Goal: Check status: Check status

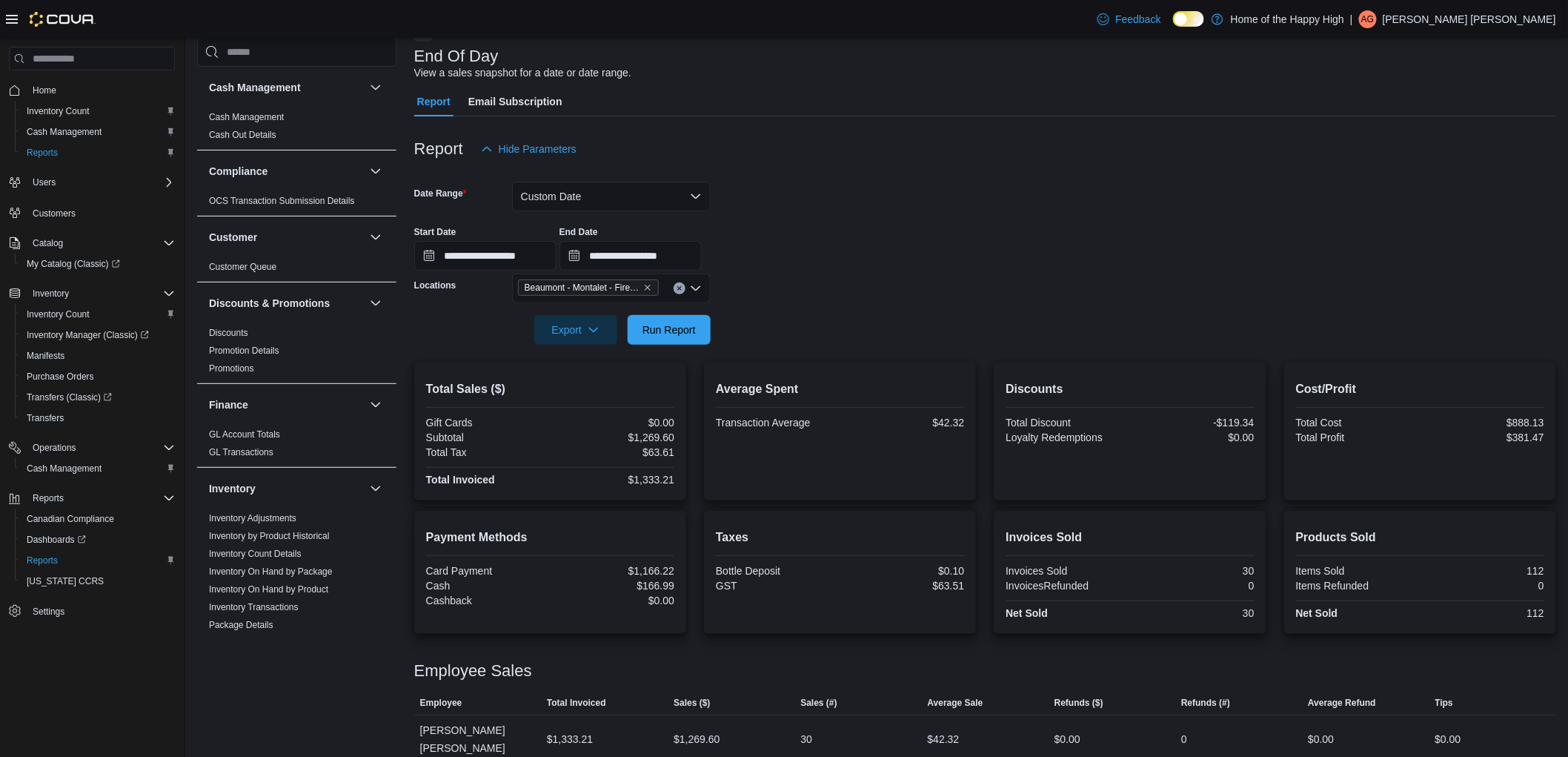
scroll to position [576, 0]
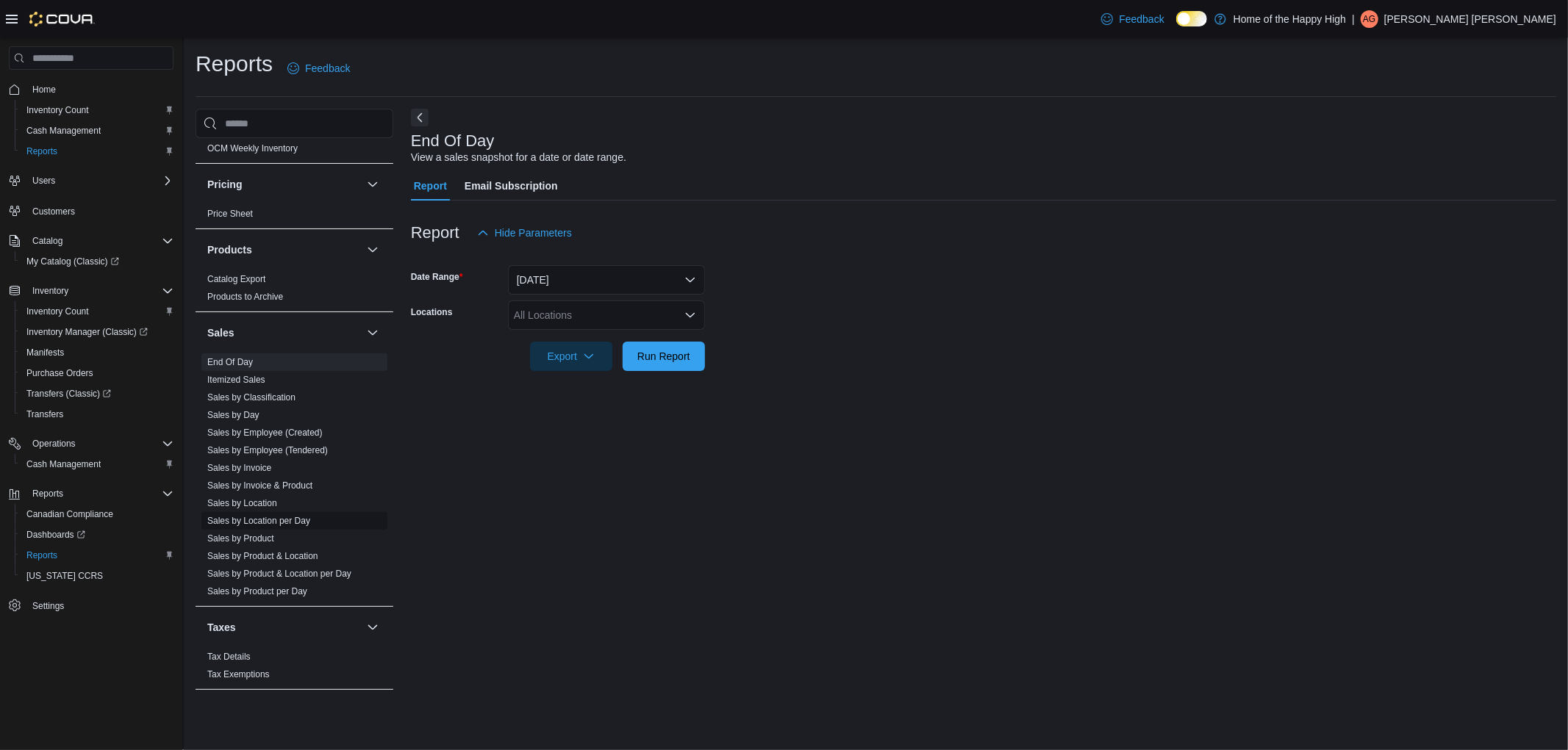
scroll to position [784, 0]
click at [239, 495] on link "Sales by Location" at bounding box center [242, 499] width 70 height 11
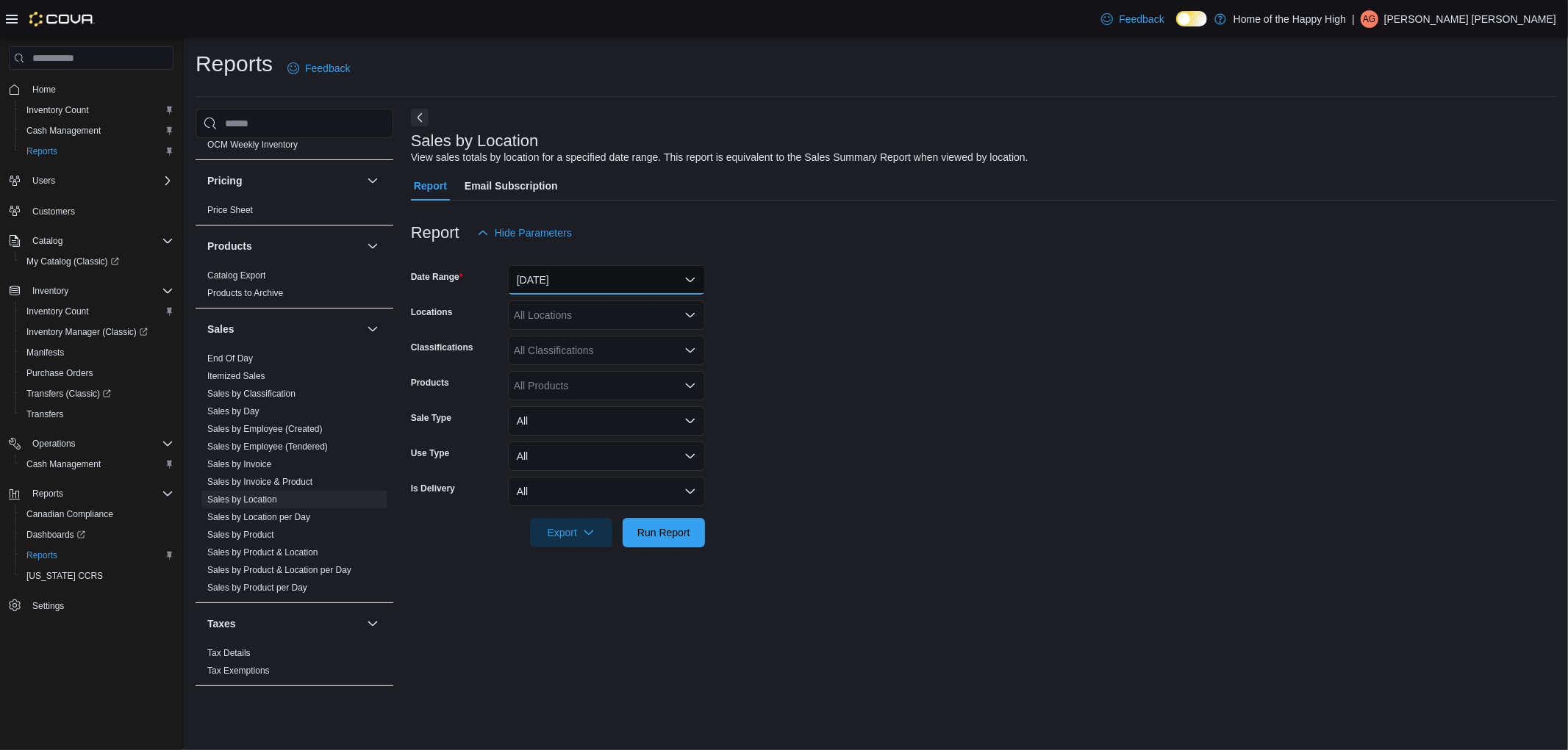
click at [574, 273] on button "Yesterday" at bounding box center [606, 280] width 197 height 29
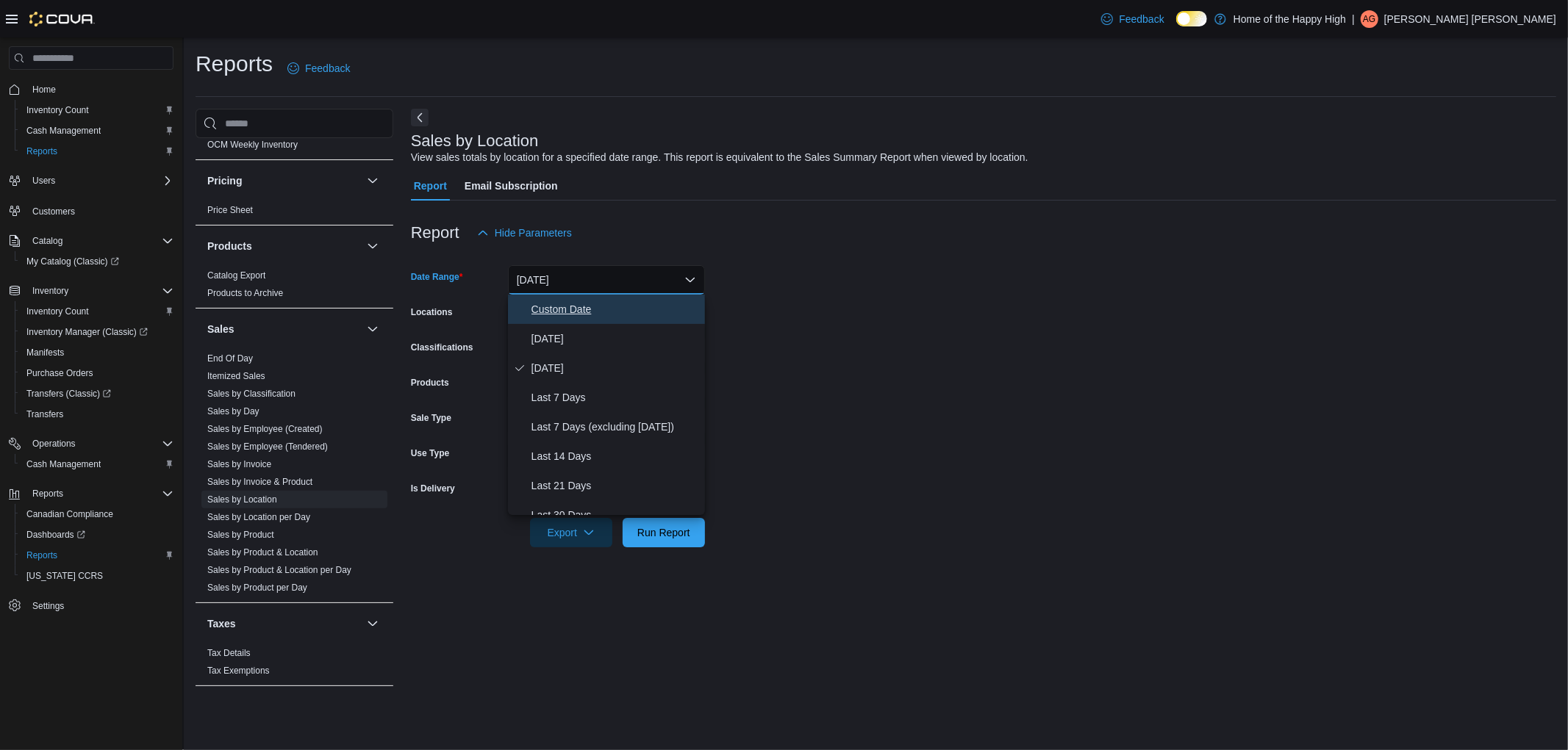
click at [574, 314] on span "Custom Date" at bounding box center [615, 309] width 168 height 18
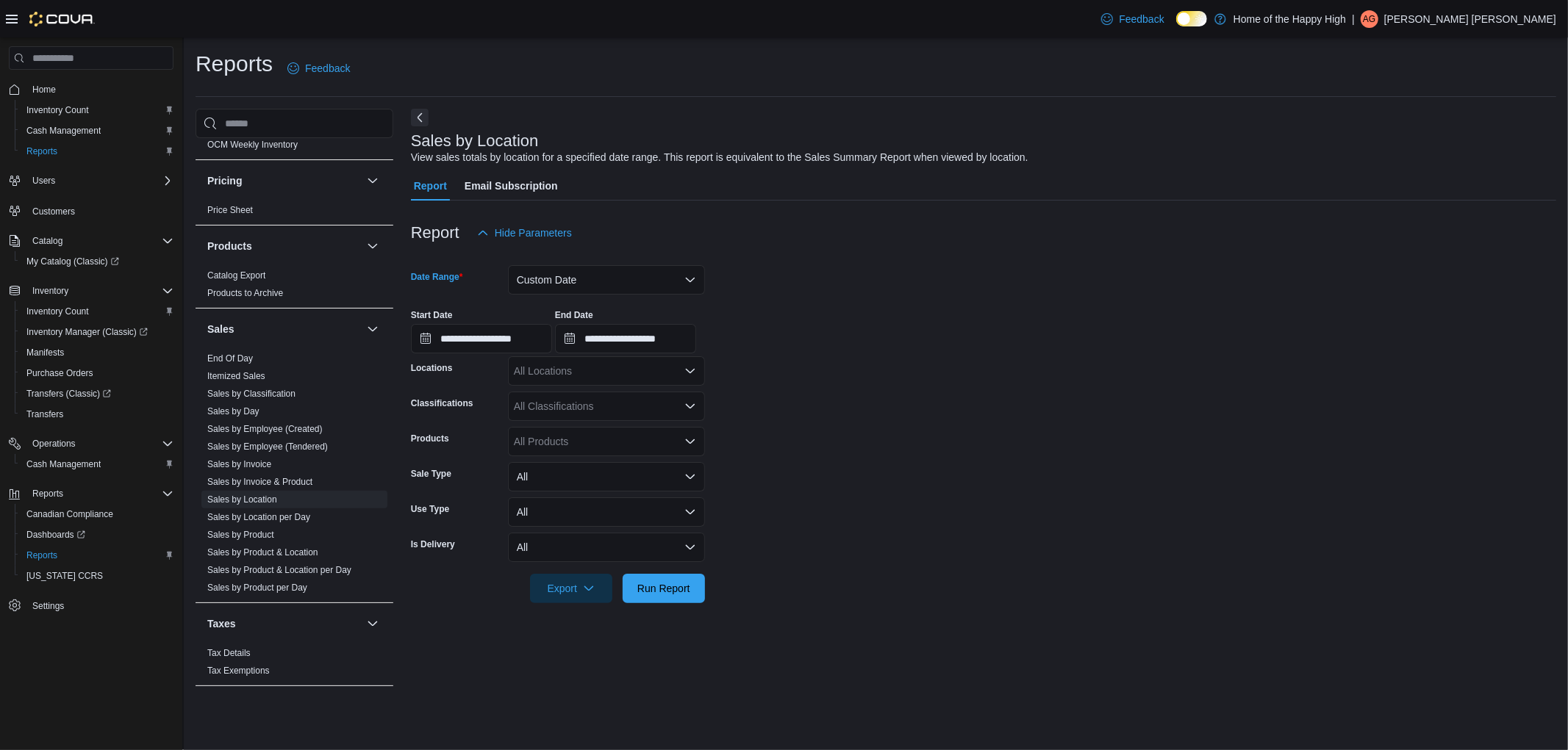
click at [575, 380] on div "All Locations" at bounding box center [606, 371] width 197 height 29
type input "***"
click at [607, 399] on span "Beaumont - Montalet - Fire & Flower" at bounding box center [651, 396] width 166 height 15
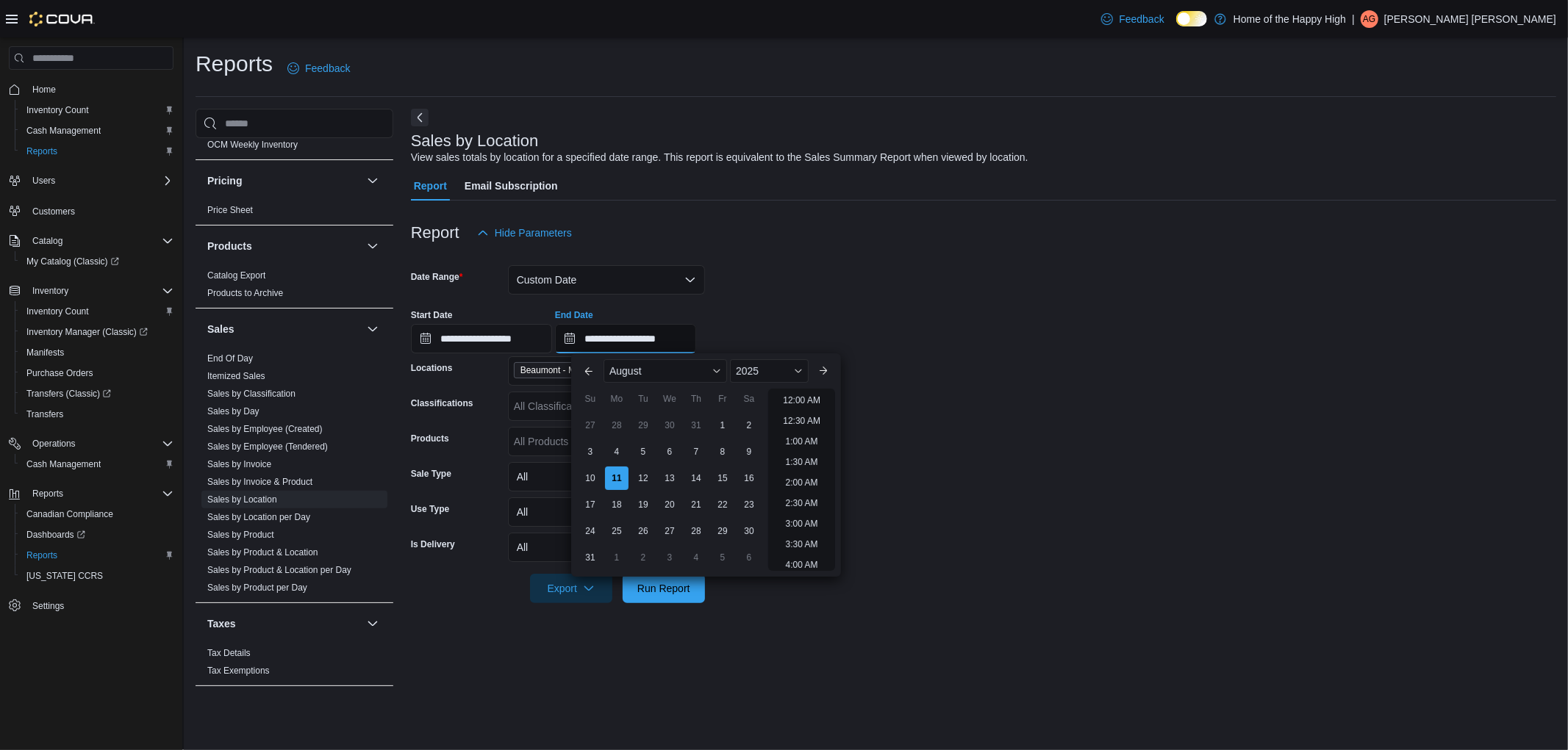
click at [687, 346] on input "**********" at bounding box center [625, 339] width 141 height 29
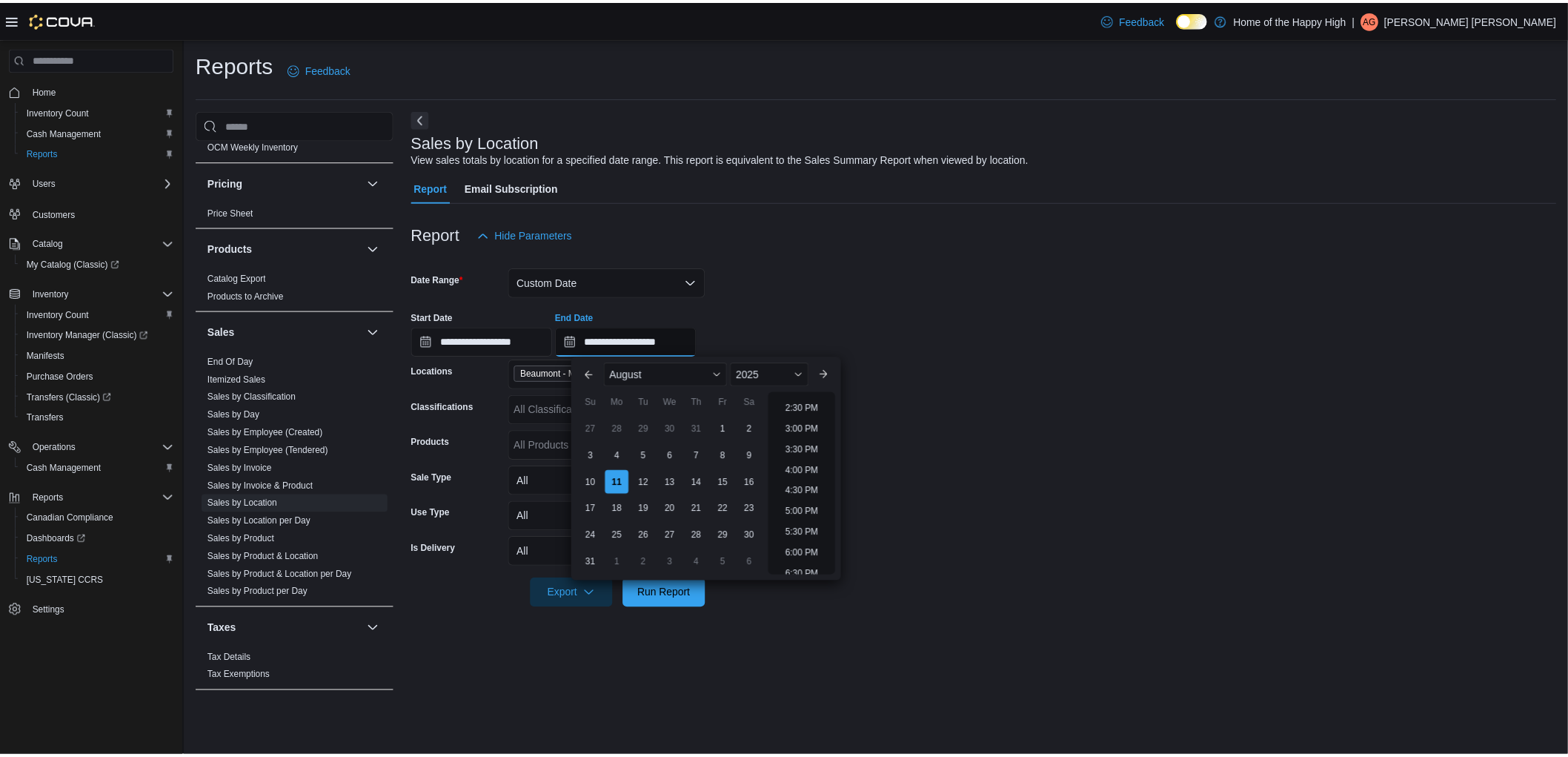
scroll to position [568, 0]
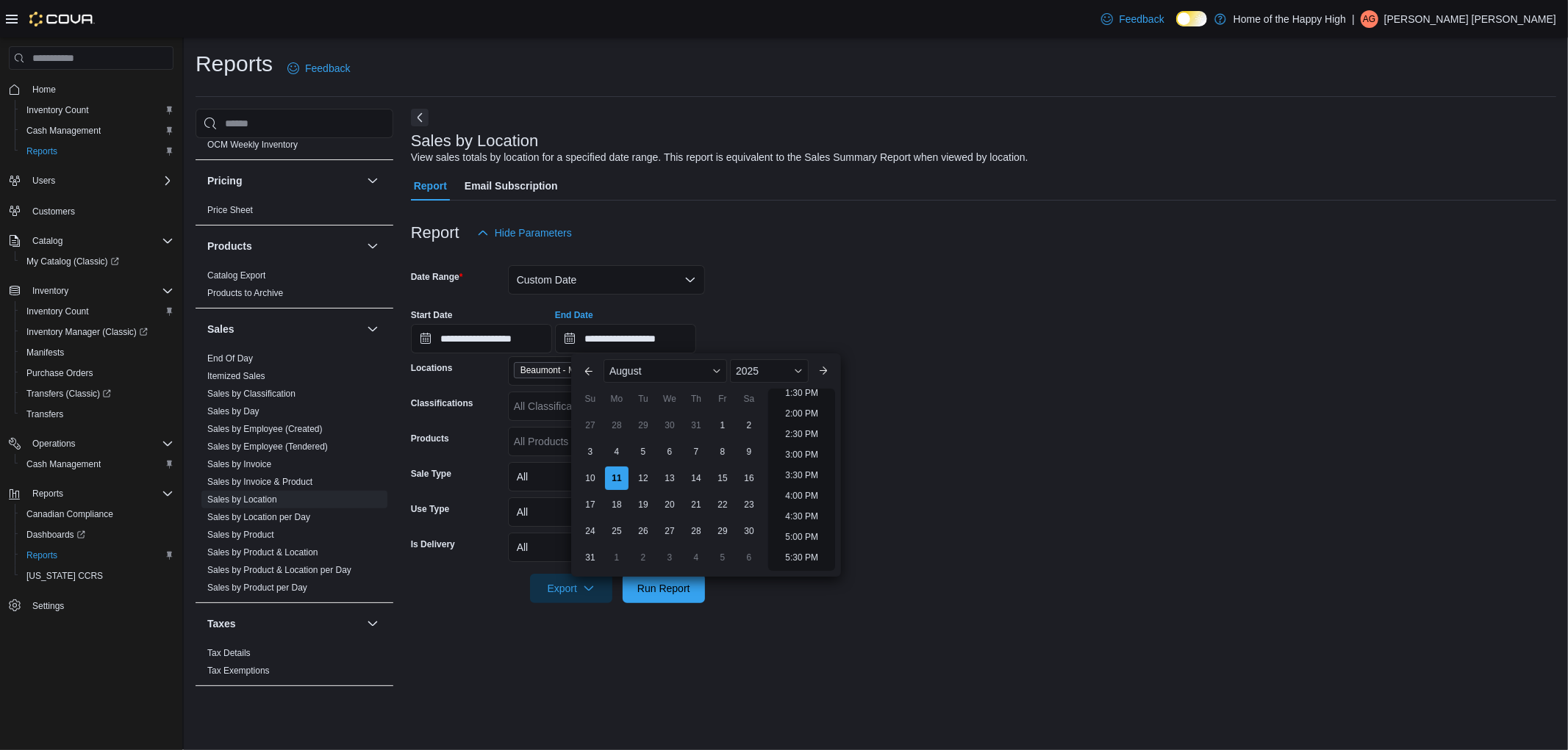
drag, startPoint x: 804, startPoint y: 454, endPoint x: 777, endPoint y: 500, distance: 53.3
click at [804, 455] on li "3:00 PM" at bounding box center [801, 455] width 45 height 18
type input "**********"
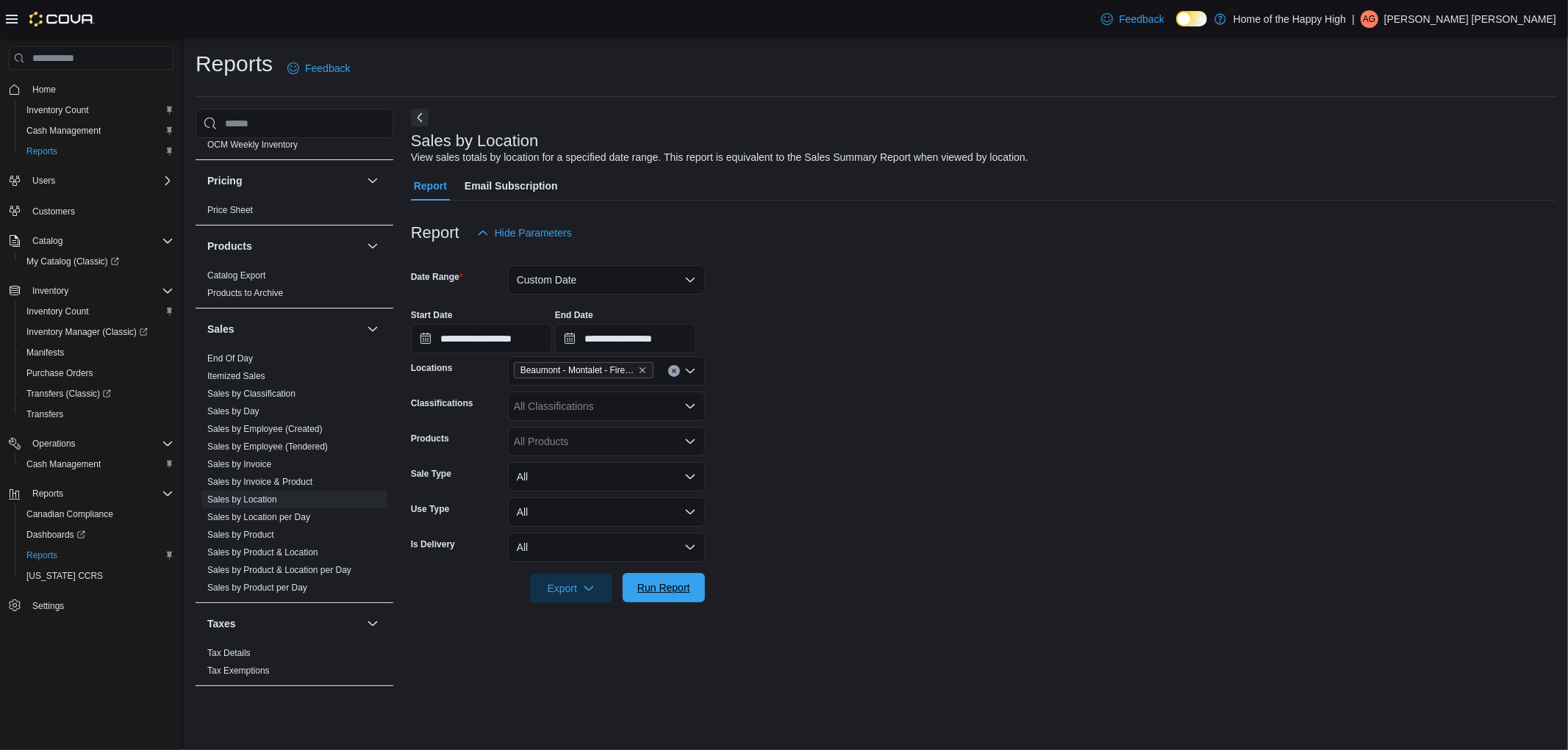
click at [677, 589] on span "Run Report" at bounding box center [664, 588] width 53 height 15
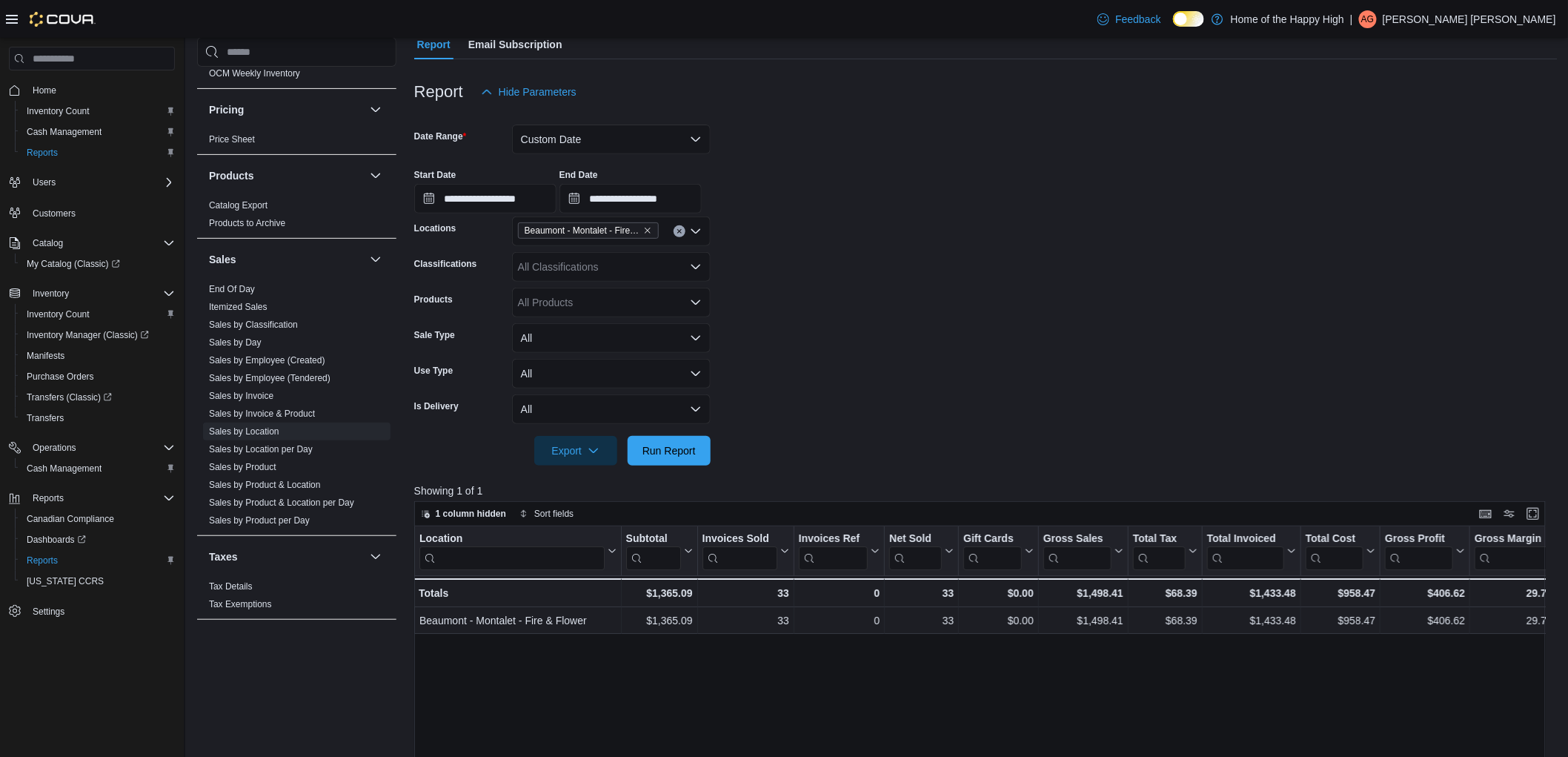
scroll to position [504, 0]
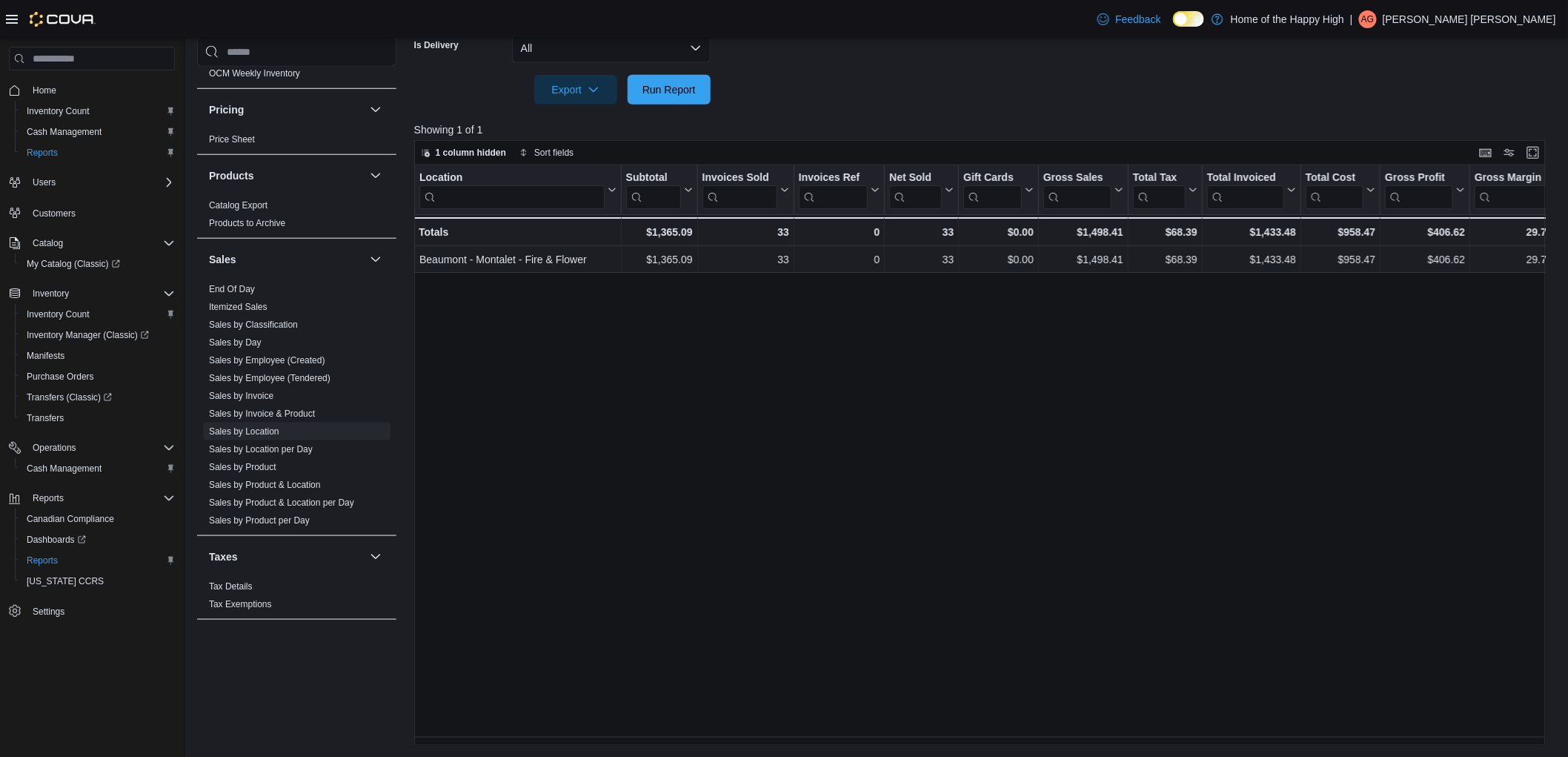
click at [1011, 736] on div "Location Click to view column header actions Subtotal Click to view column head…" at bounding box center [986, 455] width 1143 height 580
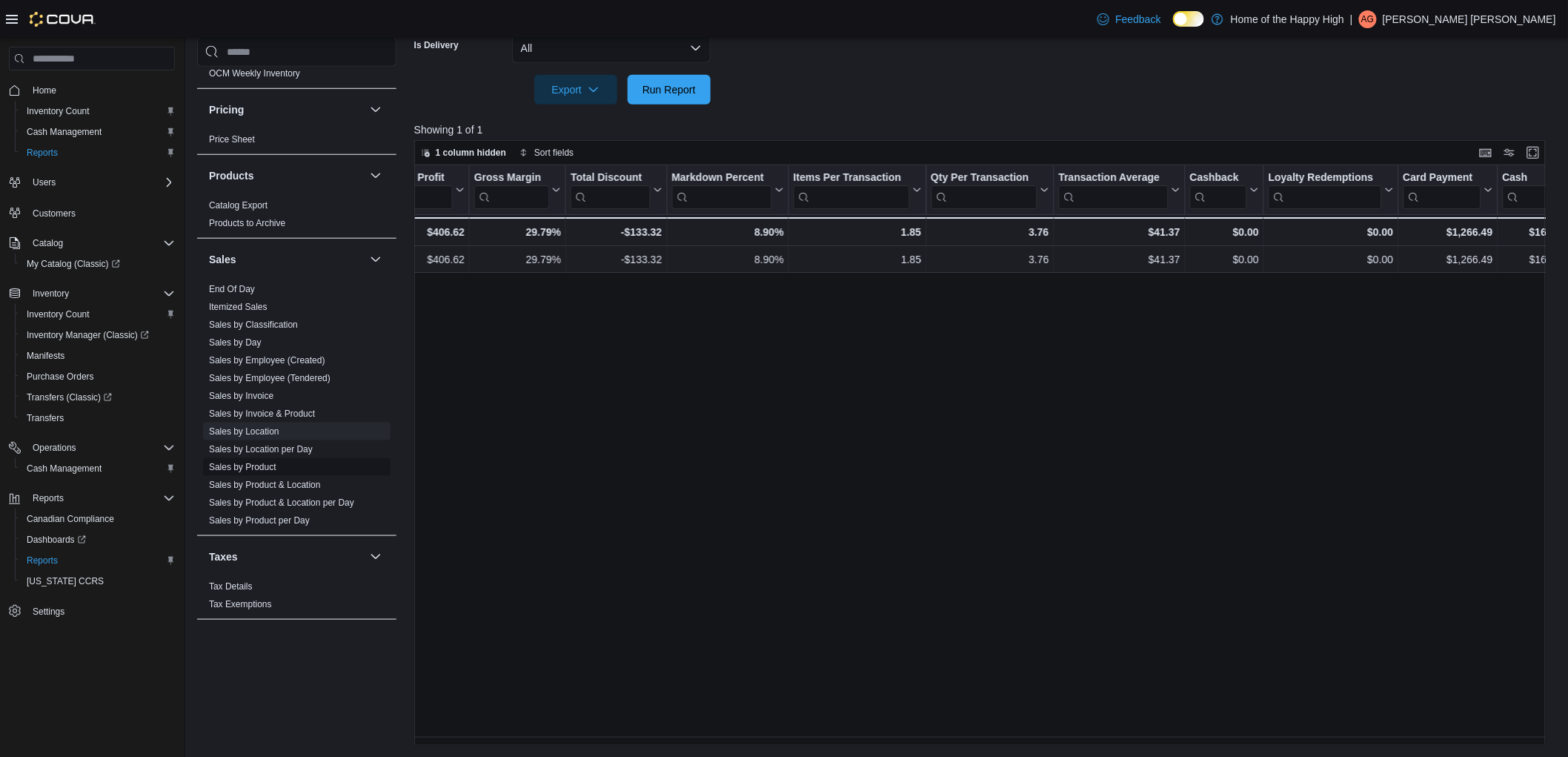
click at [278, 462] on span "Sales by Product" at bounding box center [297, 467] width 188 height 18
click at [270, 464] on link "Sales by Product" at bounding box center [243, 467] width 68 height 11
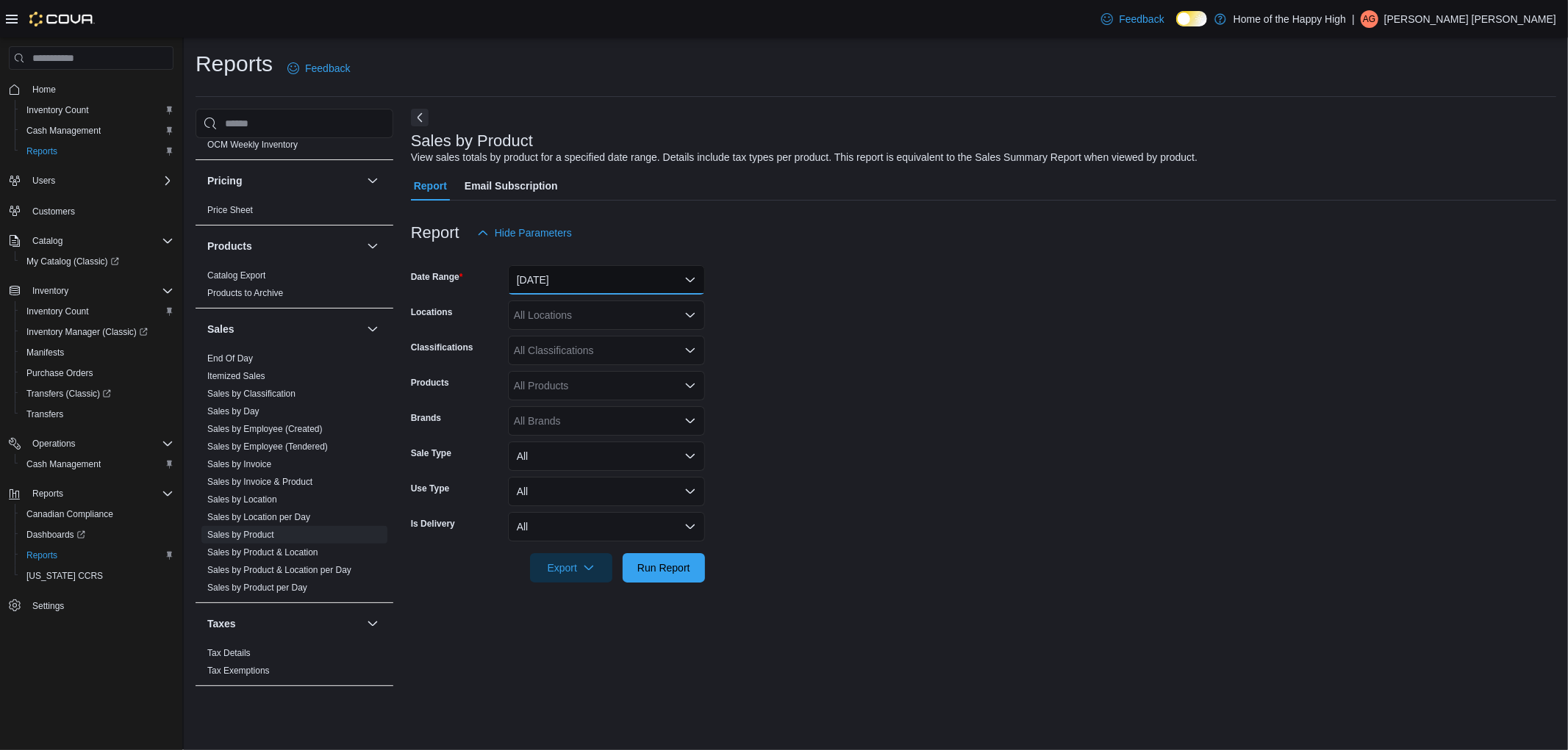
click at [525, 280] on button "Yesterday" at bounding box center [606, 280] width 197 height 29
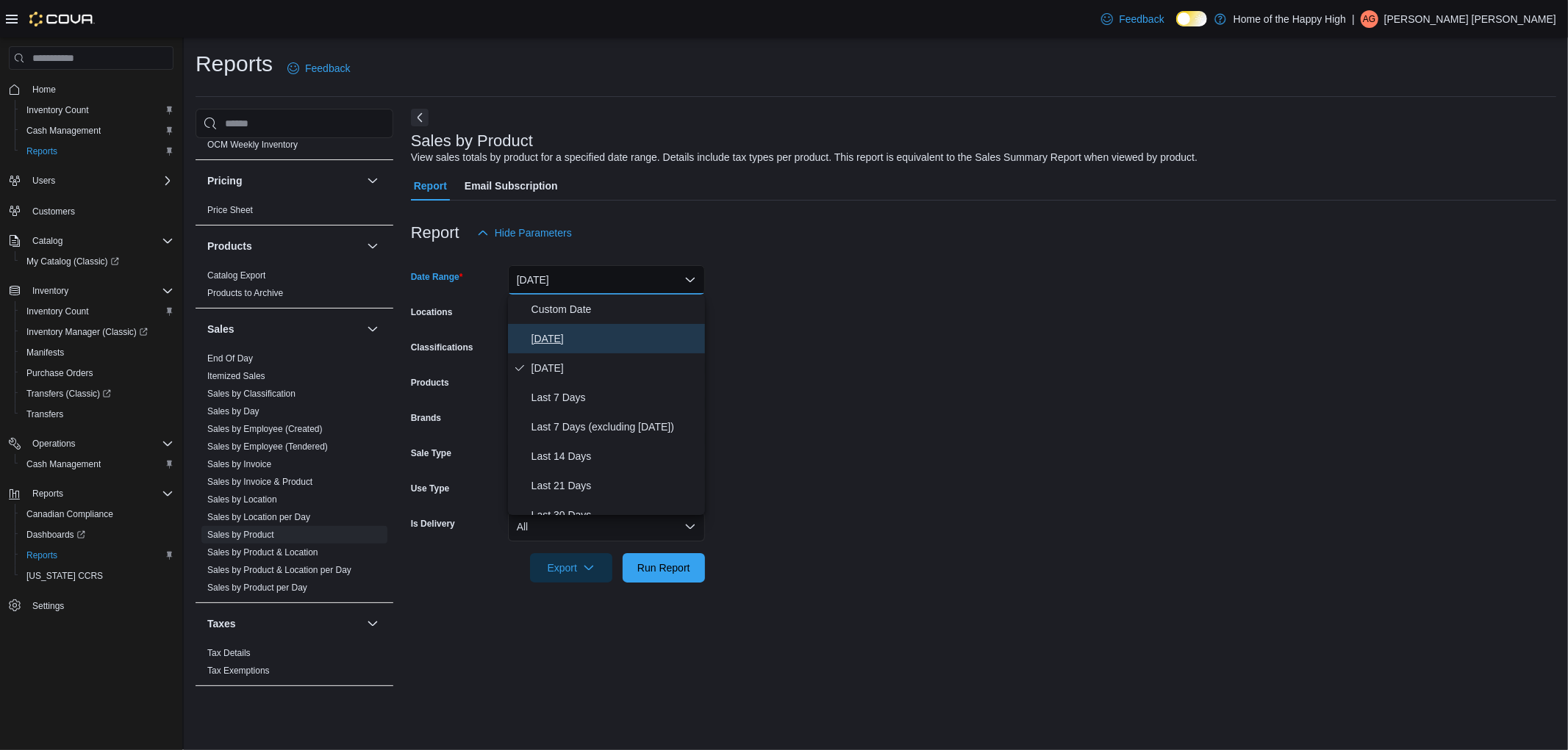
click at [537, 324] on button "Today" at bounding box center [606, 339] width 197 height 29
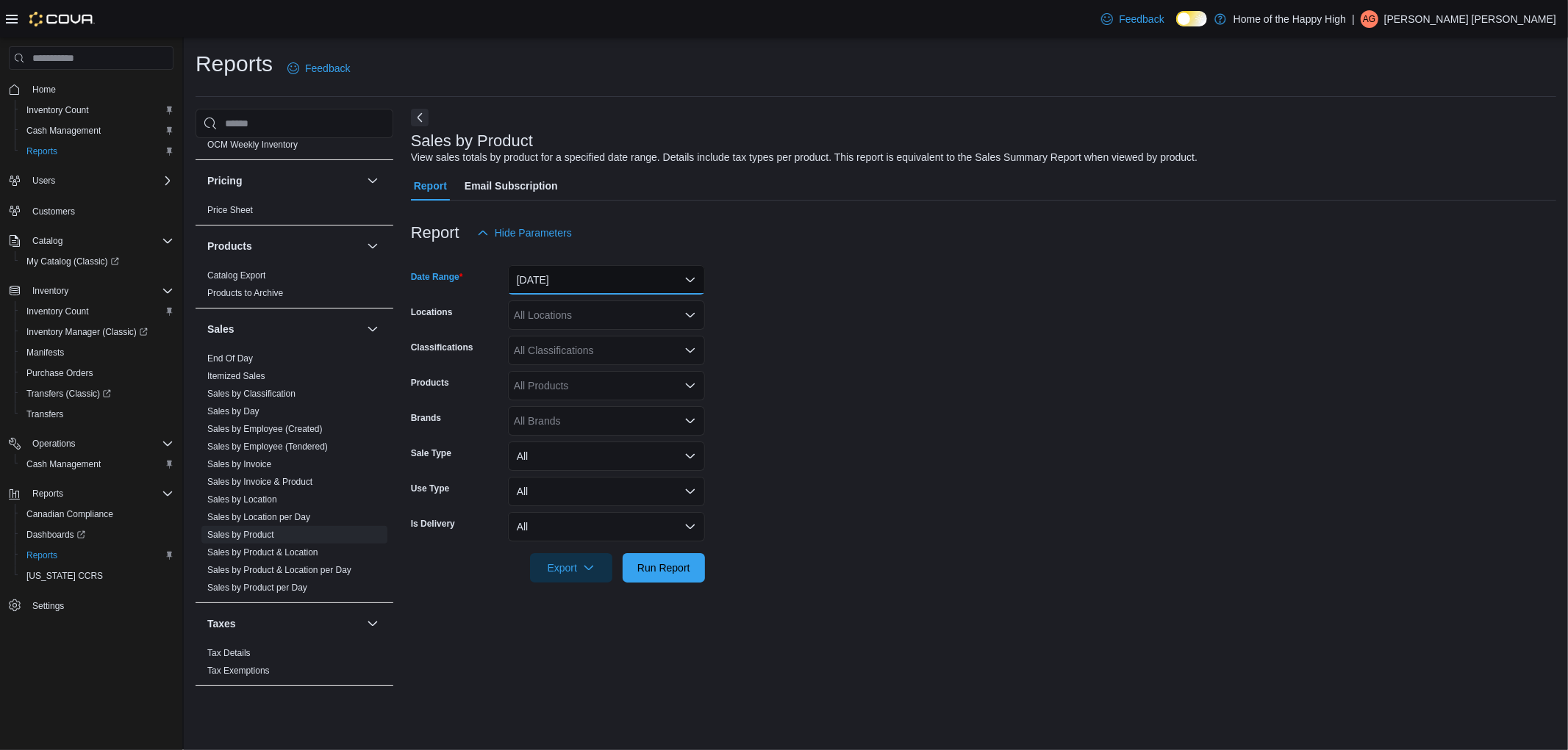
click at [544, 285] on button "Today" at bounding box center [606, 280] width 197 height 29
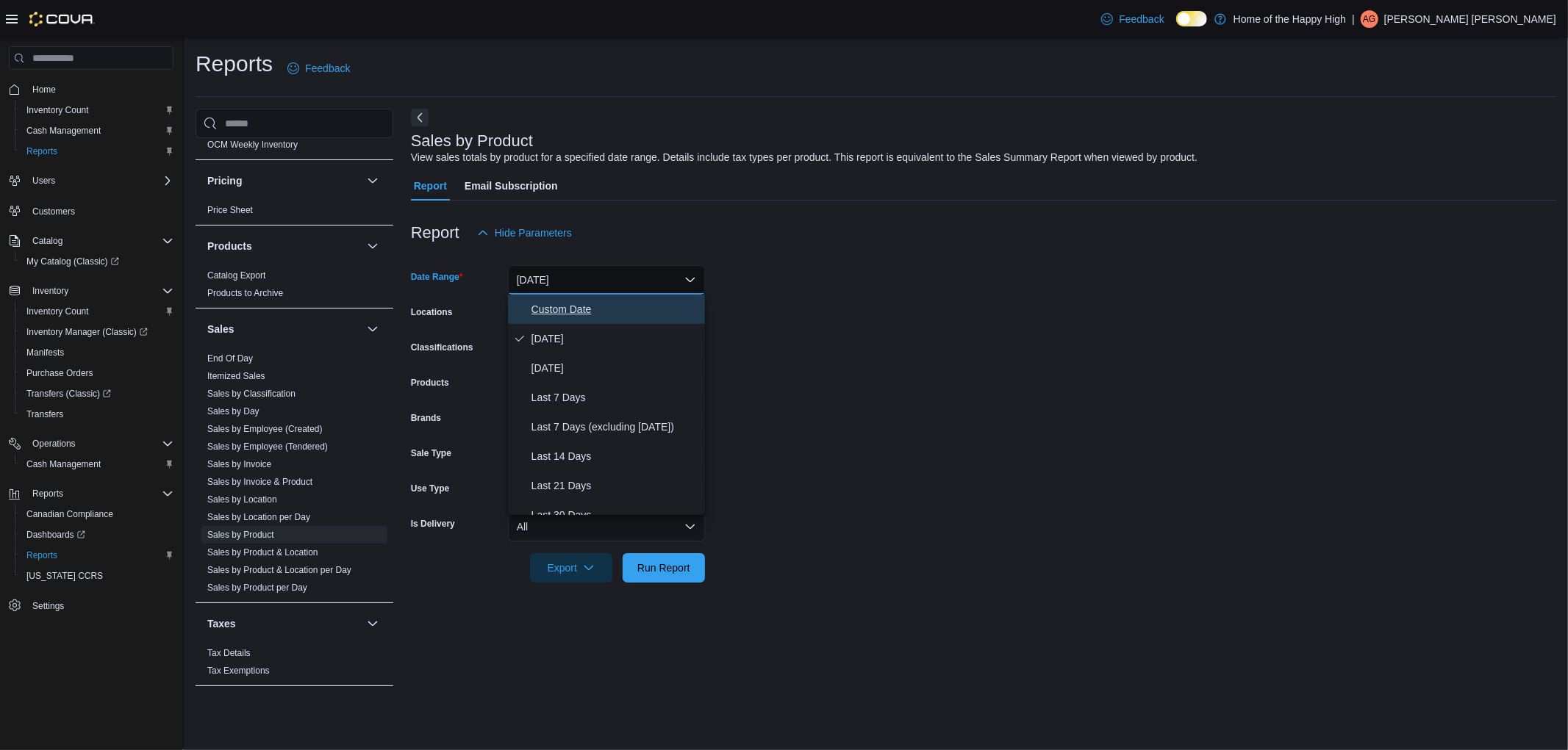
click at [553, 318] on button "Custom Date" at bounding box center [606, 309] width 197 height 29
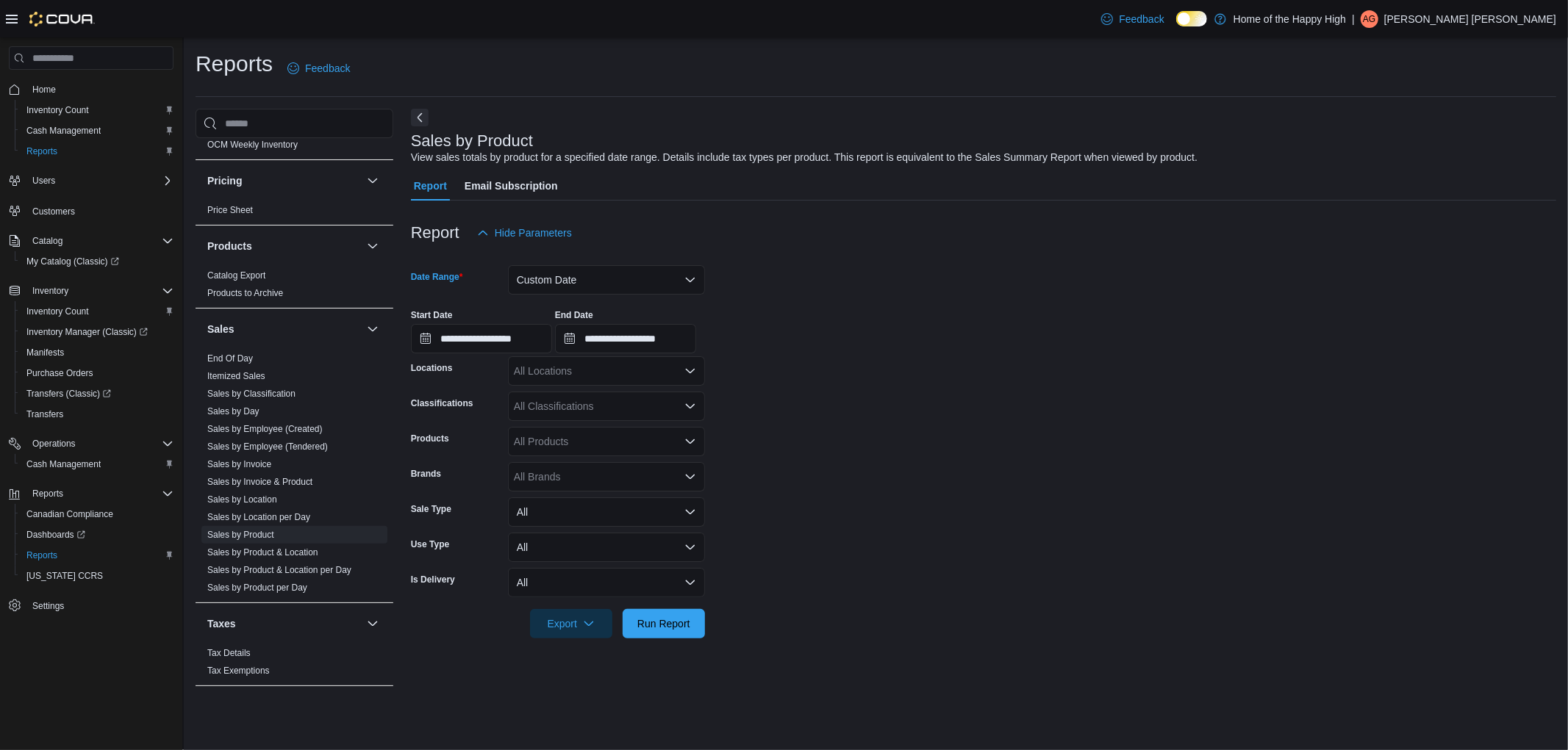
click at [576, 360] on div "All Locations" at bounding box center [606, 371] width 197 height 29
type input "***"
click at [615, 394] on span "Beaumont - Montalet - Fire & Flower" at bounding box center [651, 396] width 166 height 15
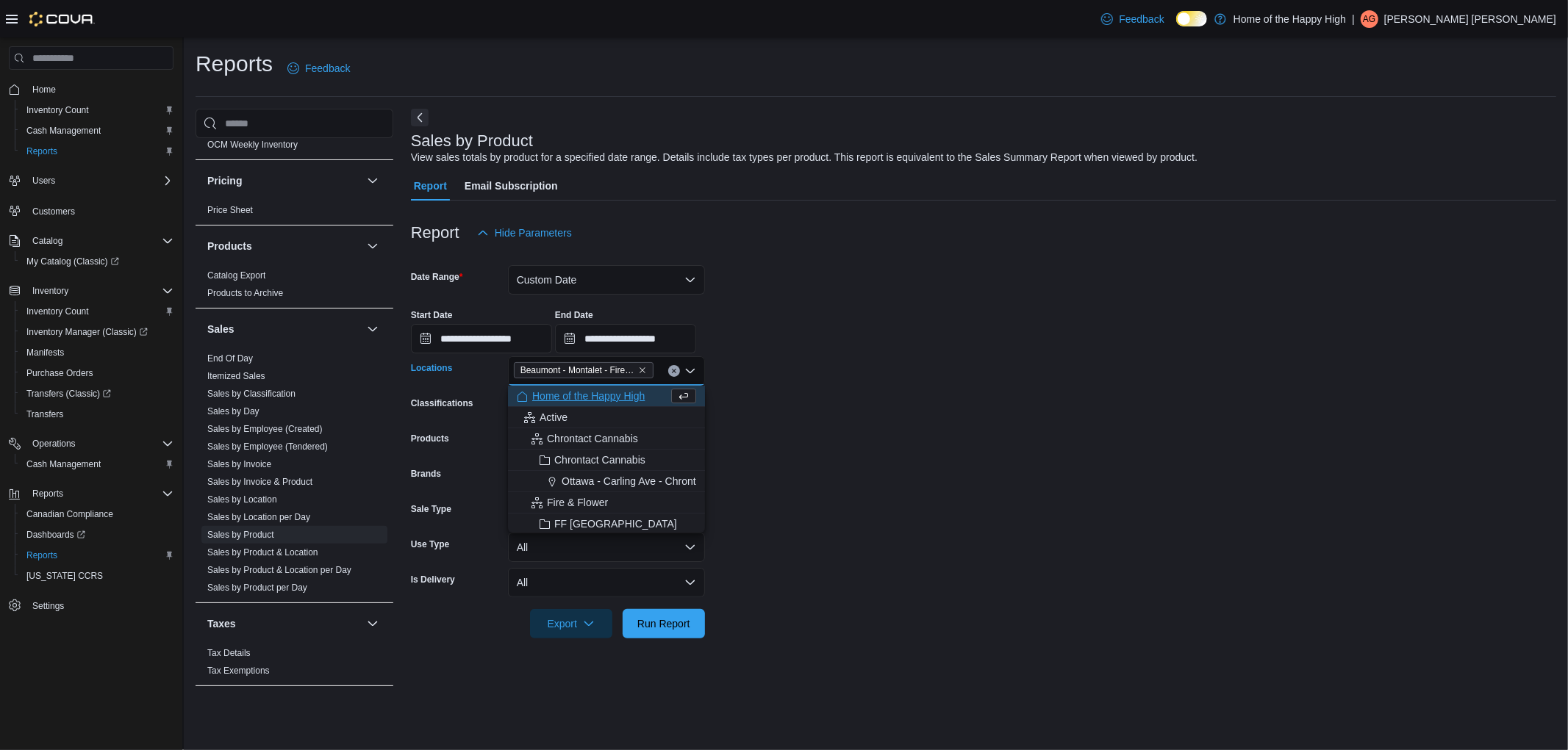
click at [647, 356] on div "Beaumont - Montalet - Fire & Flower Combo box. Selected. Beaumont - Montalet - …" at bounding box center [606, 371] width 197 height 29
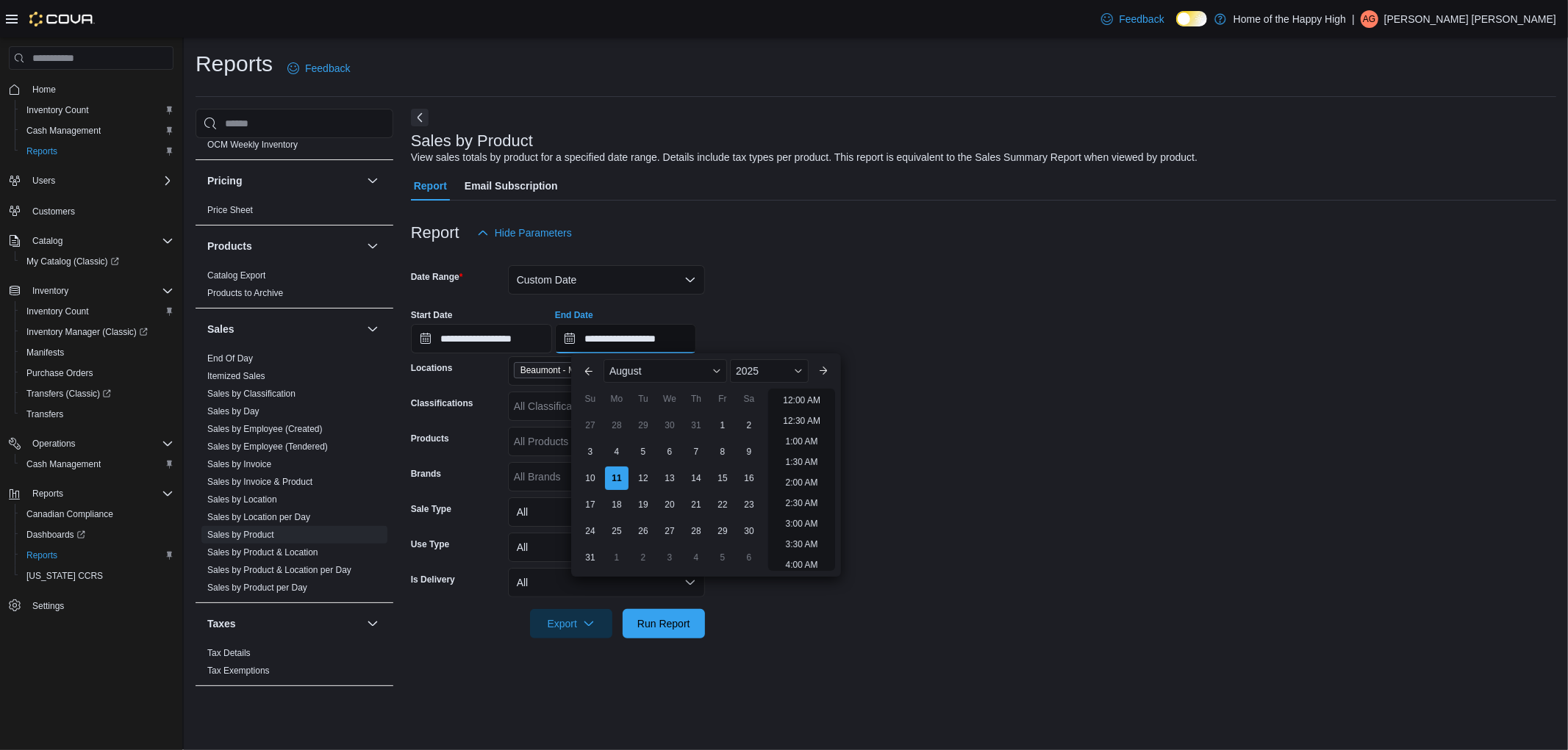
click at [668, 341] on input "**********" at bounding box center [625, 339] width 141 height 29
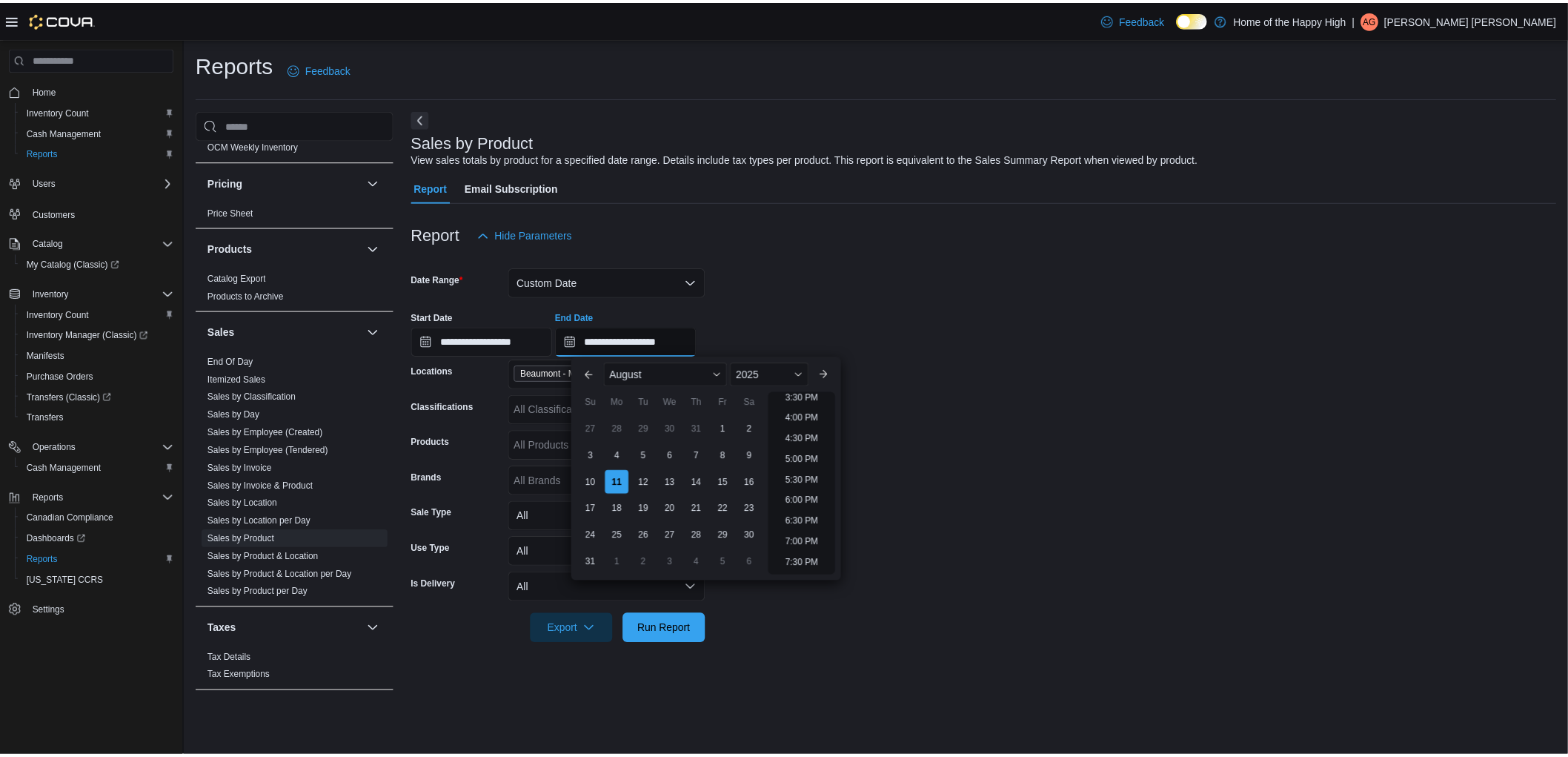
scroll to position [568, 0]
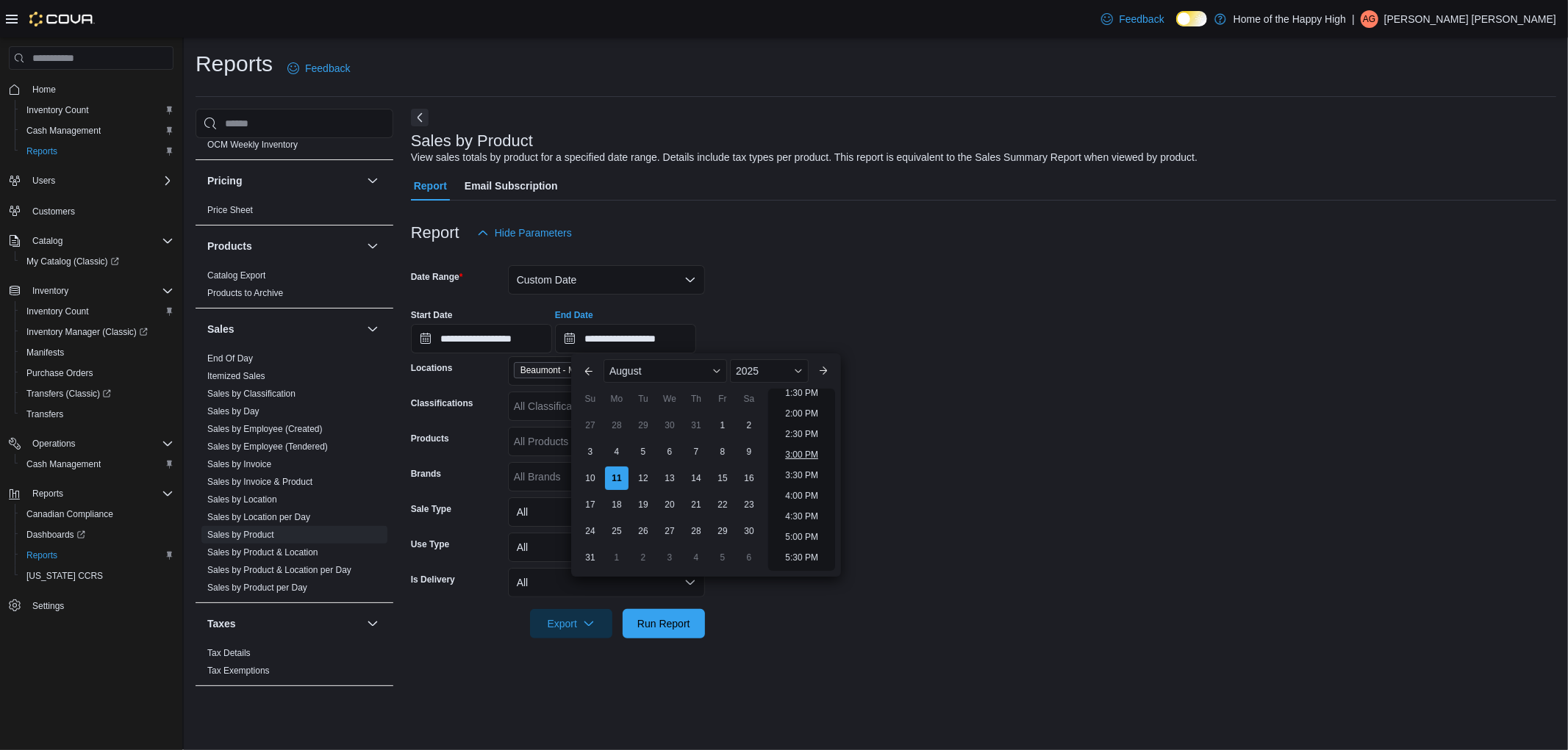
click at [794, 452] on li "3:00 PM" at bounding box center [801, 455] width 45 height 18
type input "**********"
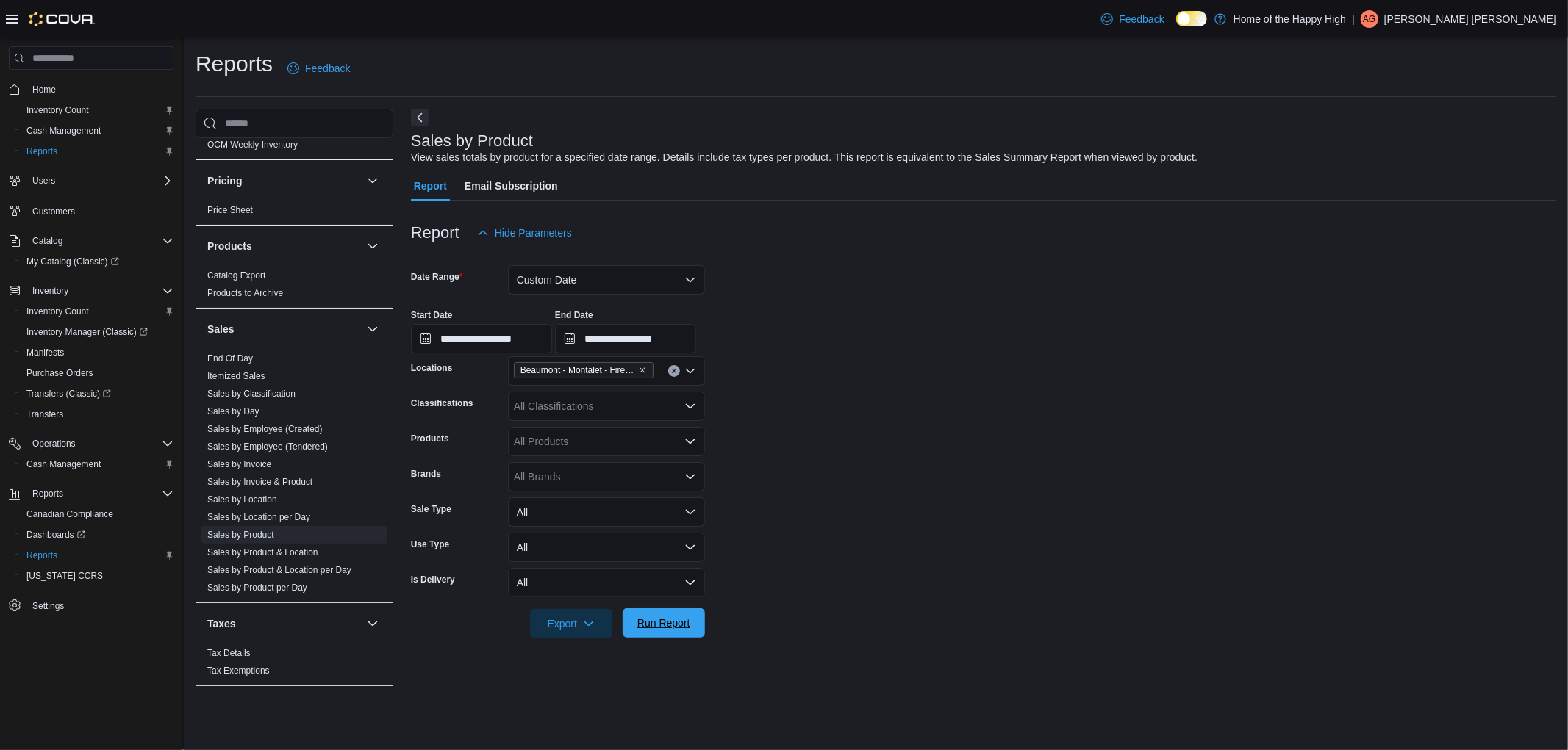
click at [673, 626] on span "Run Report" at bounding box center [664, 623] width 53 height 15
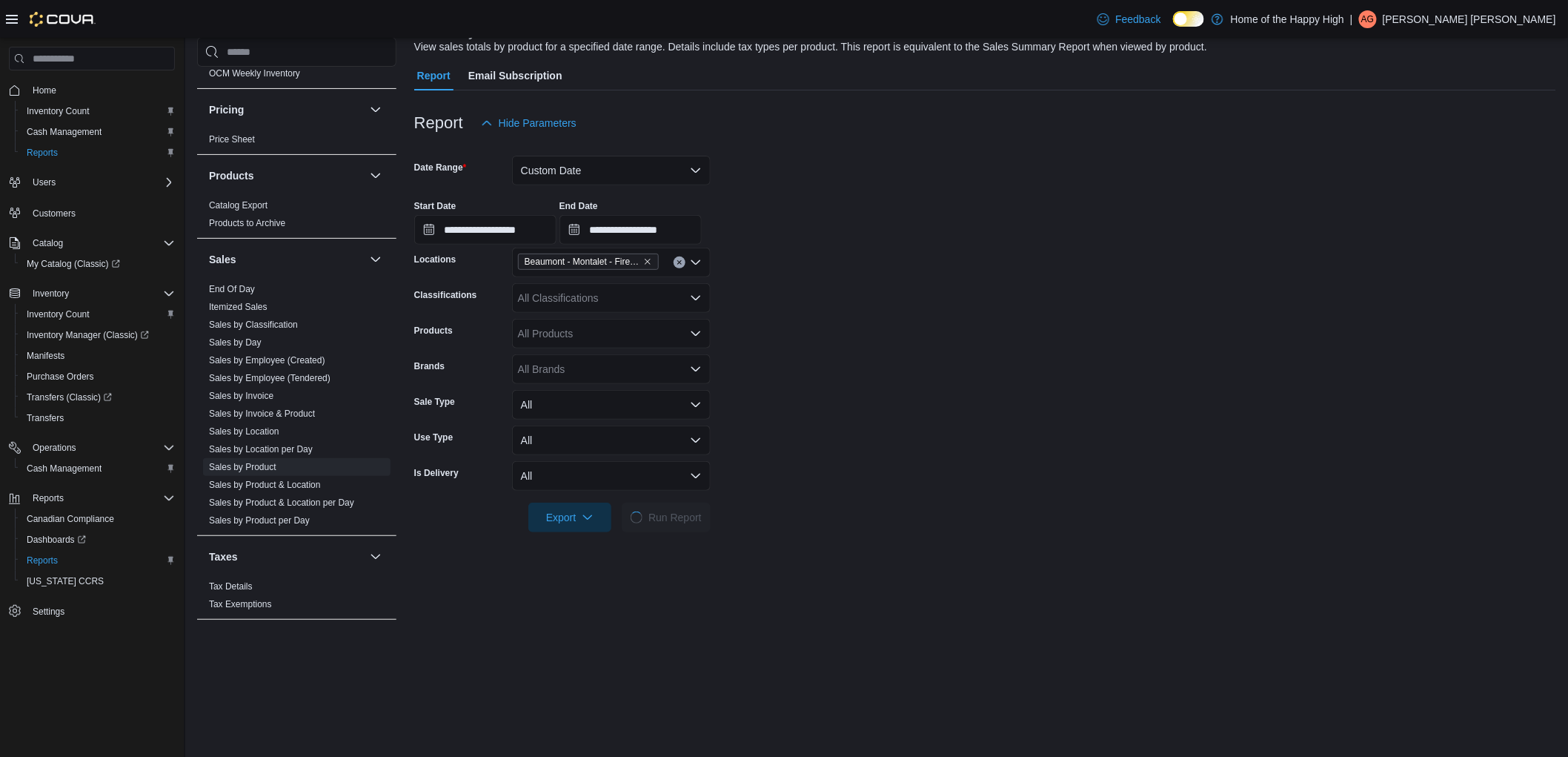
scroll to position [164, 0]
